Goal: Navigation & Orientation: Understand site structure

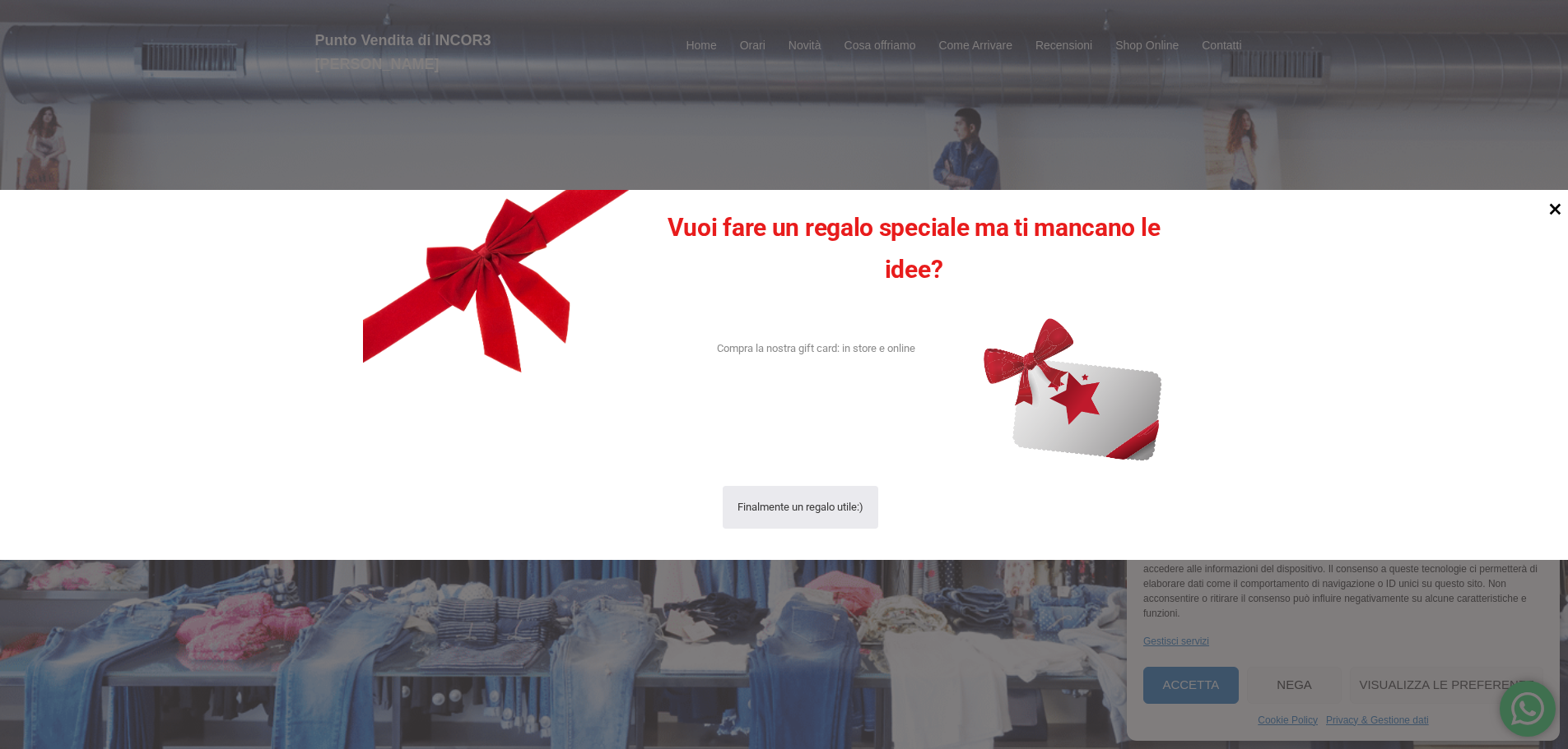
click at [1555, 207] on icon at bounding box center [1555, 209] width 22 height 22
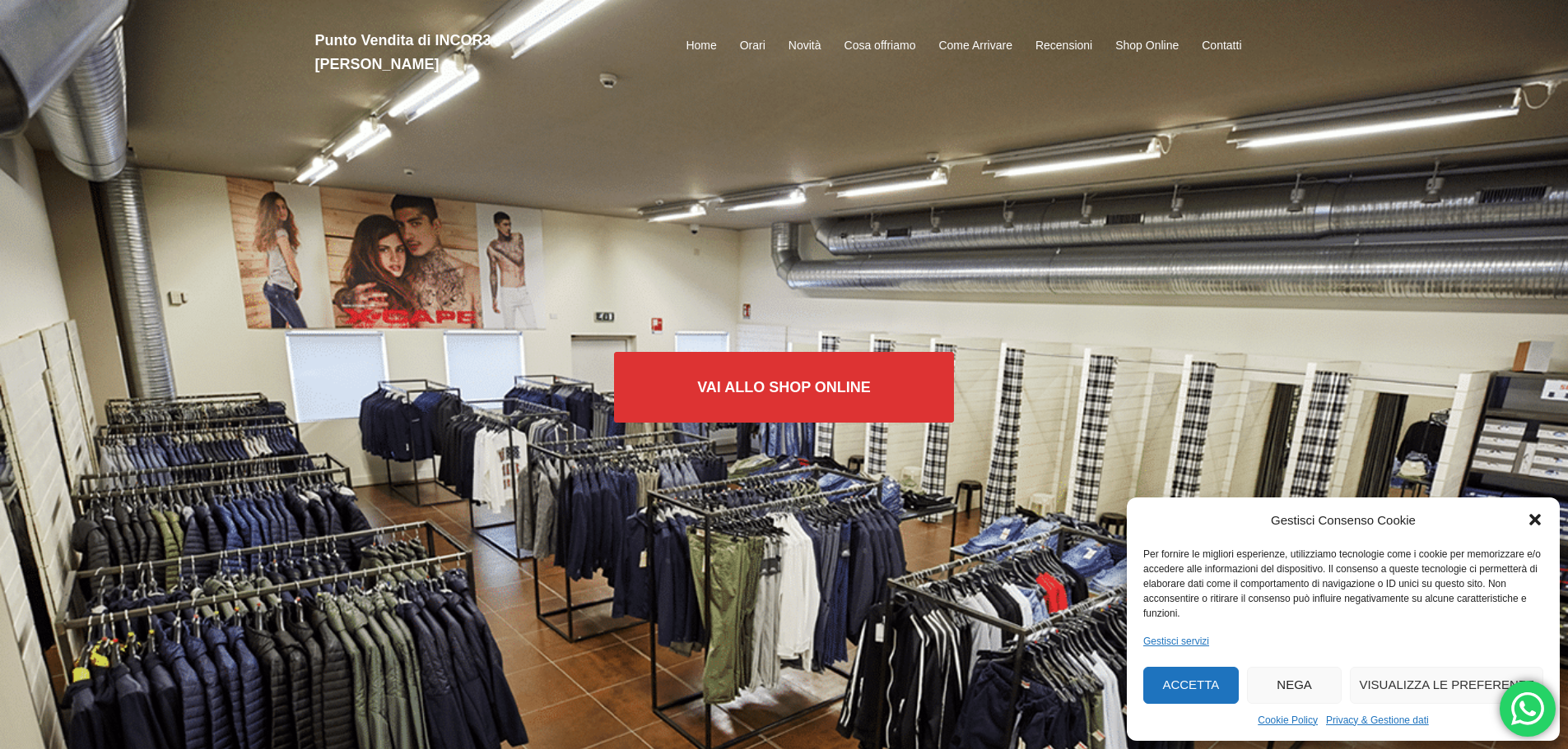
click at [1182, 681] on button "Accetta" at bounding box center [1191, 685] width 95 height 37
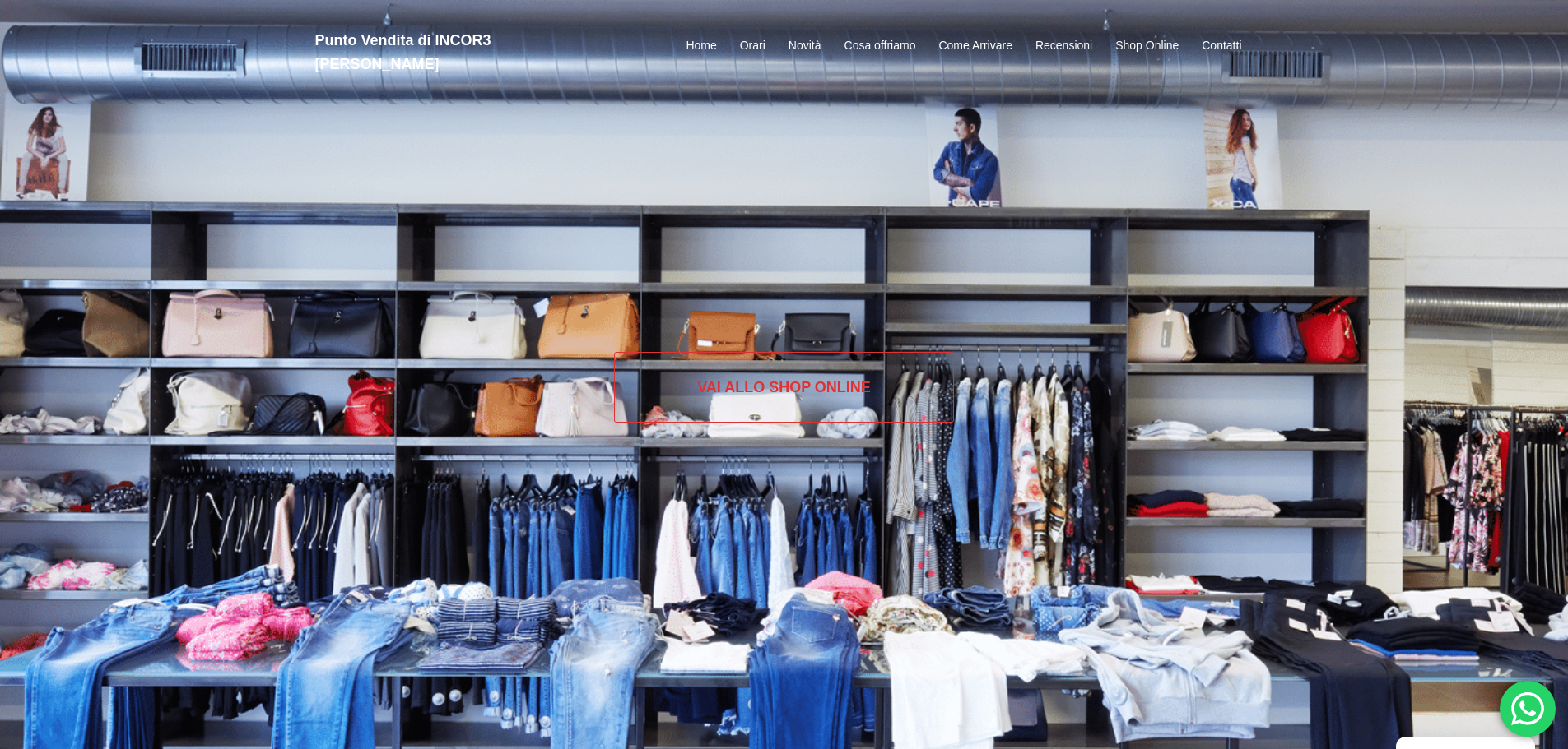
click at [779, 393] on link "Vai allo SHOP ONLINE" at bounding box center [783, 387] width 340 height 71
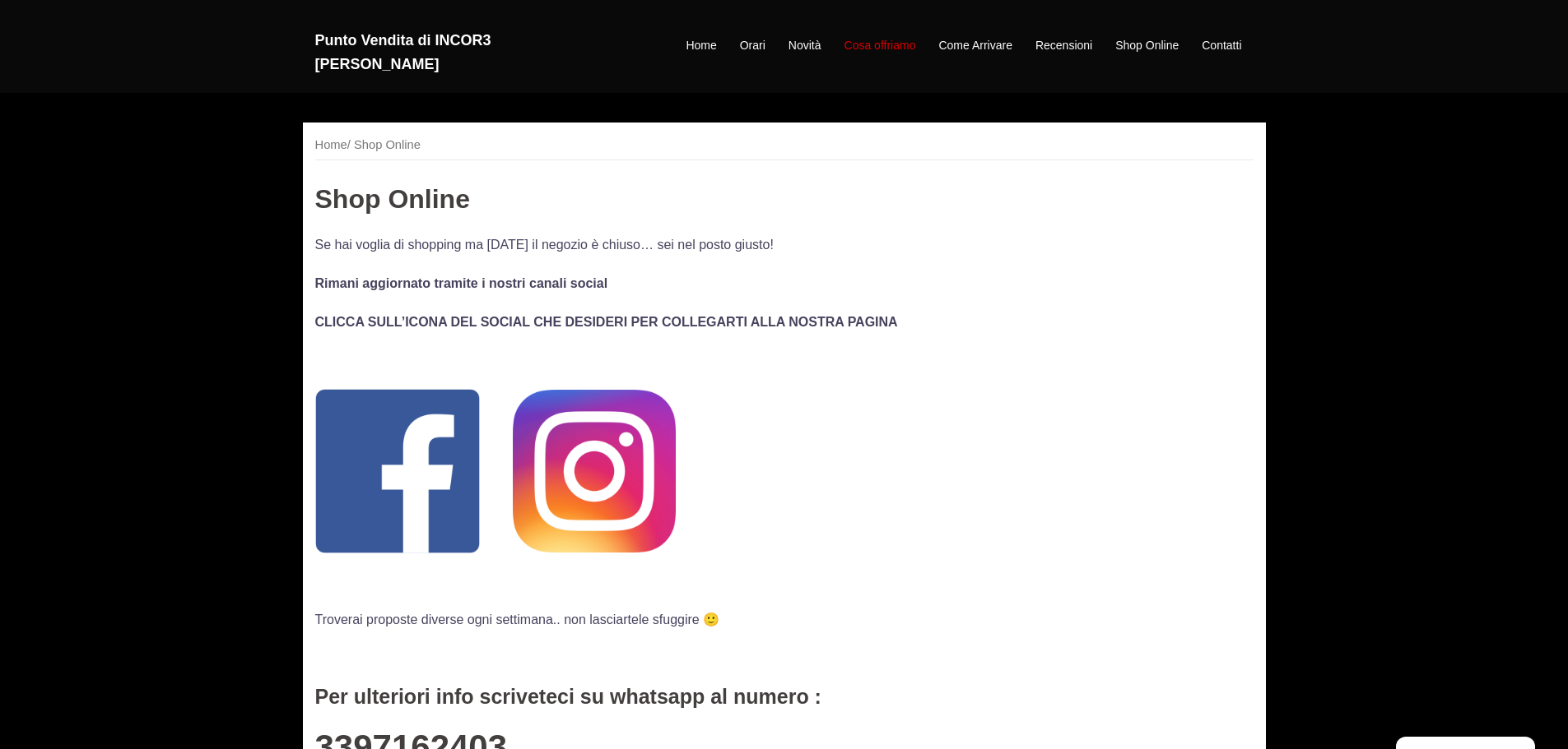
click at [901, 36] on link "Cosa offriamo" at bounding box center [879, 46] width 72 height 20
